Goal: Transaction & Acquisition: Obtain resource

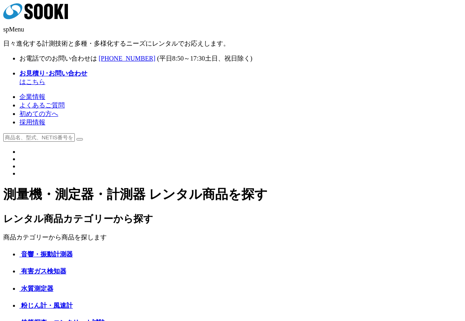
click at [75, 133] on input "text" at bounding box center [39, 137] width 72 height 8
type input "GX-6000"
click at [76, 138] on button at bounding box center [79, 139] width 6 height 2
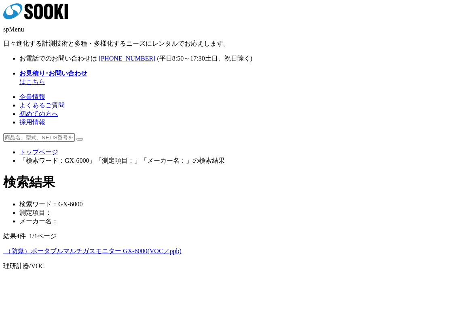
scroll to position [36, 0]
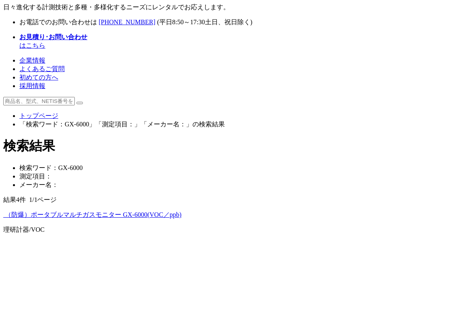
click at [3, 217] on img at bounding box center [3, 217] width 0 height 0
